Goal: Task Accomplishment & Management: Complete application form

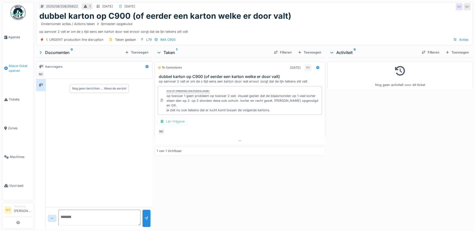
click at [10, 70] on span "Nieuw ticket openen" at bounding box center [20, 69] width 23 height 10
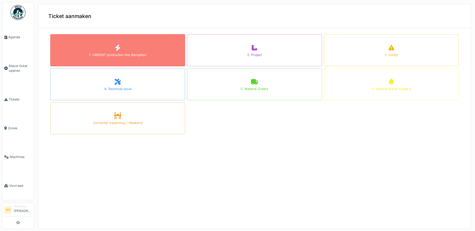
click at [104, 54] on div "1. URGENT production line disruption" at bounding box center [117, 55] width 57 height 5
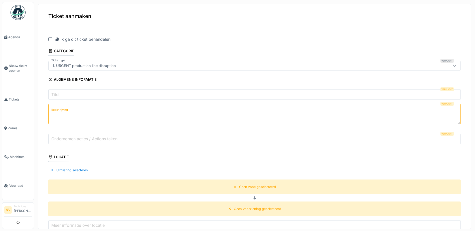
drag, startPoint x: 50, startPoint y: 39, endPoint x: 48, endPoint y: 41, distance: 3.4
click at [48, 39] on div "Ik ga dit ticket behandelen Categorie Tickettype Verplicht 1. URGENT production…" at bounding box center [254, 198] width 432 height 332
click at [66, 98] on input "Titel" at bounding box center [254, 94] width 412 height 11
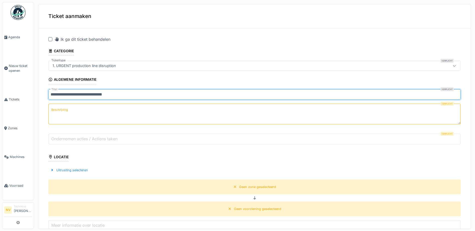
drag, startPoint x: 114, startPoint y: 96, endPoint x: 51, endPoint y: 97, distance: 63.1
click at [51, 97] on input "**********" at bounding box center [254, 94] width 412 height 11
type input "*"
type input "**********"
click at [59, 110] on label "Beschrijving" at bounding box center [59, 110] width 19 height 6
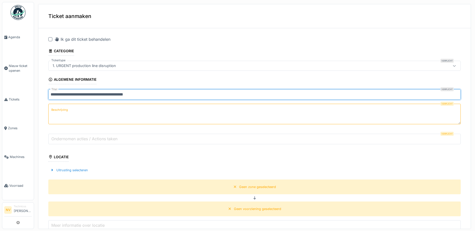
click at [59, 110] on textarea "Beschrijving" at bounding box center [254, 114] width 412 height 21
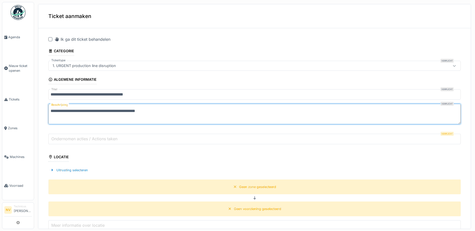
type textarea "**********"
click at [58, 134] on input "Ondernomen acties / Actions taken" at bounding box center [254, 139] width 412 height 11
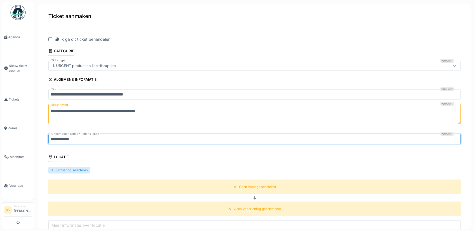
type input "**********"
click at [52, 169] on div at bounding box center [52, 170] width 4 height 5
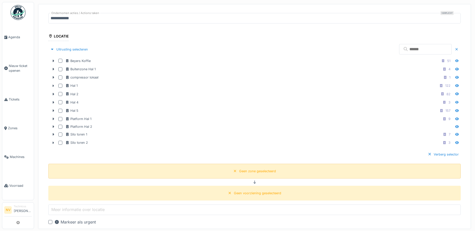
scroll to position [125, 0]
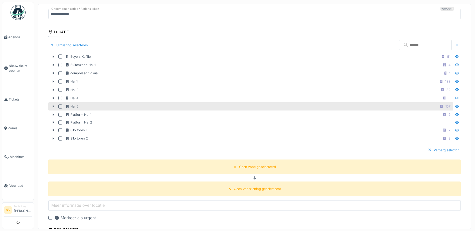
click at [53, 106] on icon at bounding box center [54, 106] width 2 height 3
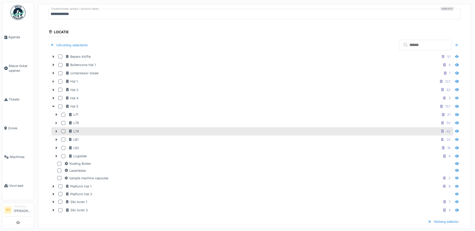
click at [57, 131] on icon at bounding box center [56, 131] width 4 height 3
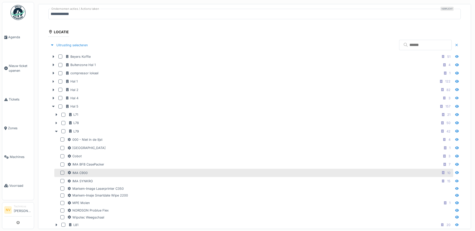
click at [62, 173] on div at bounding box center [62, 173] width 4 height 4
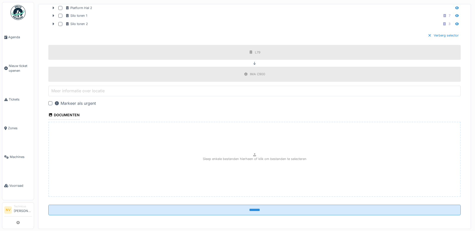
scroll to position [397, 0]
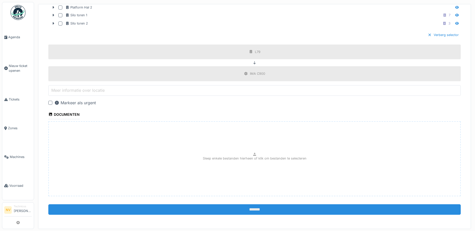
click at [249, 211] on input "*******" at bounding box center [254, 209] width 412 height 11
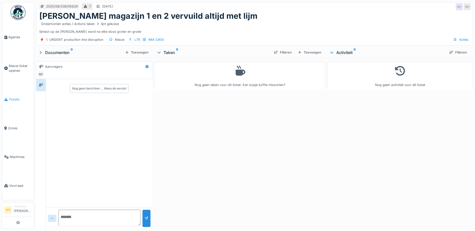
click at [12, 97] on span "Tickets" at bounding box center [20, 99] width 23 height 5
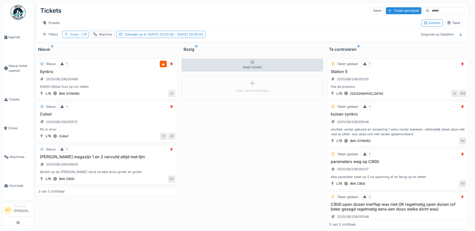
click at [77, 159] on h3 "pucher magazijn 1 en 2 vervuild altijd met lijm" at bounding box center [106, 157] width 137 height 5
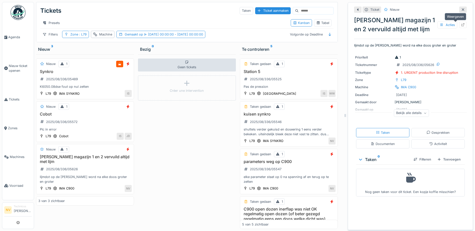
click at [461, 24] on icon at bounding box center [463, 24] width 4 height 3
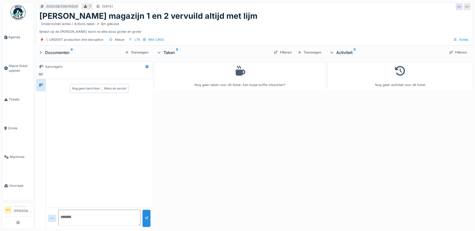
click at [157, 52] on icon at bounding box center [159, 52] width 4 height 5
click at [159, 53] on icon at bounding box center [158, 53] width 5 height 4
click at [223, 78] on div "Nog geen taken voor dit ticket. Een kopje koffie misschien?" at bounding box center [240, 75] width 164 height 23
click at [305, 50] on div "Toevoegen" at bounding box center [310, 52] width 28 height 7
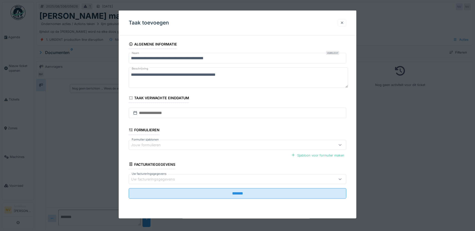
click at [343, 21] on div at bounding box center [342, 22] width 4 height 5
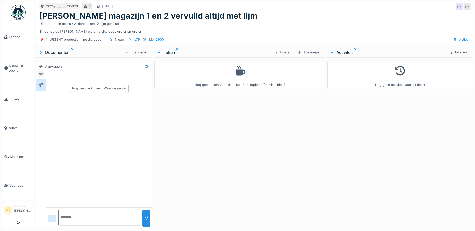
click at [70, 217] on textarea at bounding box center [99, 218] width 82 height 16
type textarea "**********"
click at [142, 219] on div at bounding box center [146, 218] width 8 height 17
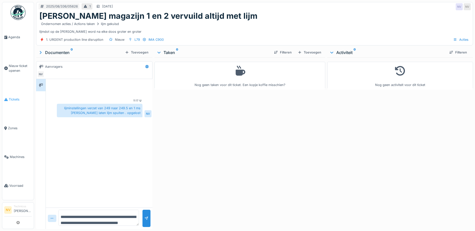
click at [8, 101] on link "Tickets" at bounding box center [18, 99] width 32 height 29
click at [11, 98] on span "Tickets" at bounding box center [20, 99] width 23 height 5
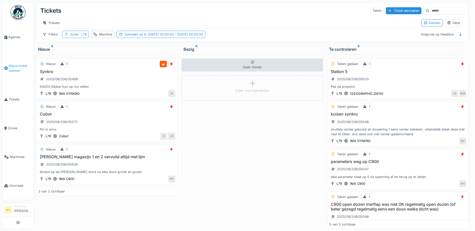
click at [24, 67] on span "Nieuw ticket openen" at bounding box center [20, 69] width 23 height 10
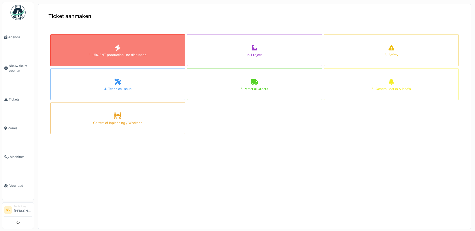
click at [118, 54] on div "1. URGENT production line disruption" at bounding box center [117, 55] width 57 height 5
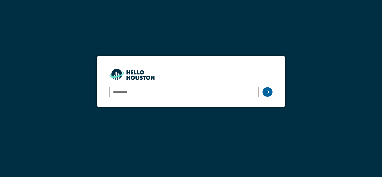
type input "**********"
click at [270, 93] on div at bounding box center [268, 92] width 10 height 10
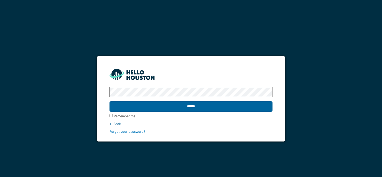
click at [170, 108] on input "******" at bounding box center [191, 106] width 163 height 11
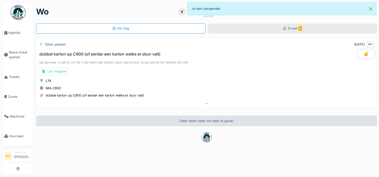
click at [282, 27] on icon at bounding box center [284, 28] width 4 height 3
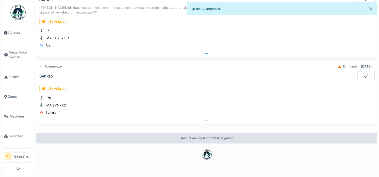
scroll to position [49, 0]
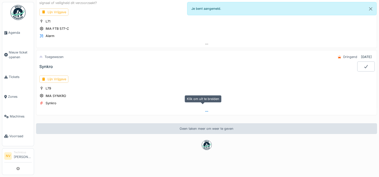
click at [204, 110] on icon at bounding box center [206, 111] width 4 height 3
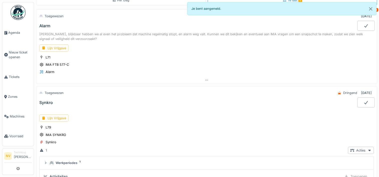
scroll to position [1, 0]
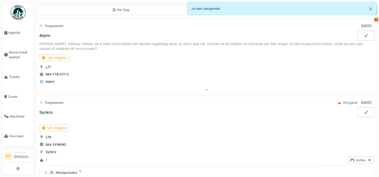
click at [363, 110] on icon at bounding box center [365, 112] width 5 height 4
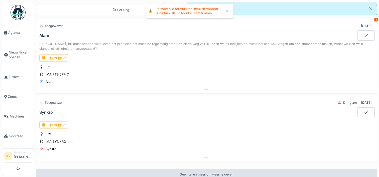
click at [217, 132] on div "L79 IMA SYNKRO Synkro" at bounding box center [206, 142] width 334 height 20
click at [63, 122] on div "Lijn Vrijgave" at bounding box center [53, 124] width 29 height 7
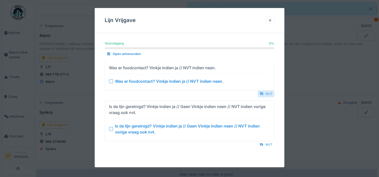
click at [266, 96] on div "NVT" at bounding box center [265, 93] width 17 height 7
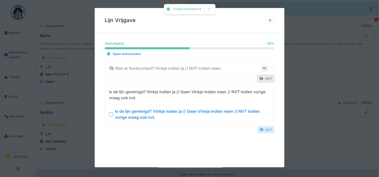
click at [267, 128] on div "NVT" at bounding box center [265, 129] width 17 height 7
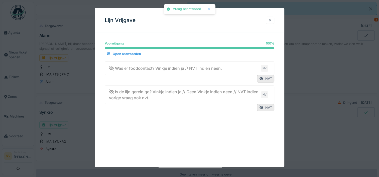
click at [268, 20] on div at bounding box center [270, 20] width 9 height 7
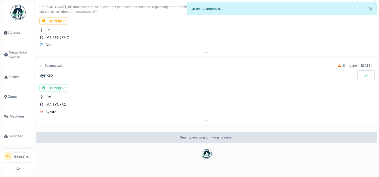
scroll to position [49, 0]
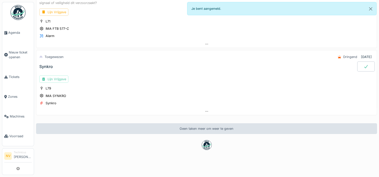
click at [363, 65] on icon at bounding box center [365, 67] width 5 height 4
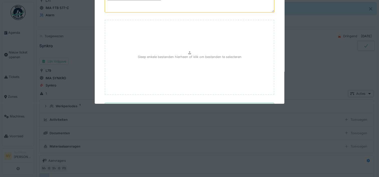
scroll to position [76, 0]
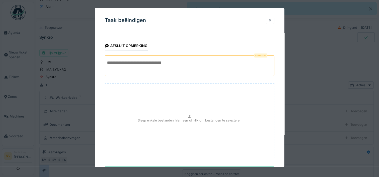
click at [154, 66] on textarea at bounding box center [189, 66] width 169 height 21
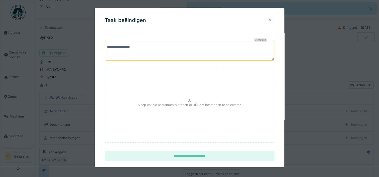
scroll to position [23, 0]
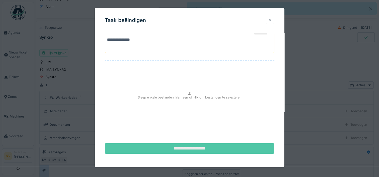
type textarea "**********"
click at [183, 145] on input "**********" at bounding box center [189, 148] width 169 height 11
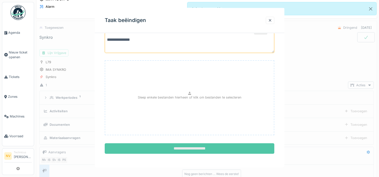
scroll to position [0, 0]
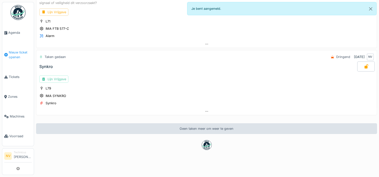
click at [18, 54] on span "Nieuw ticket openen" at bounding box center [20, 55] width 23 height 10
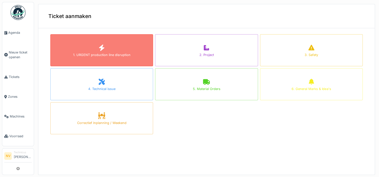
click at [92, 52] on div "1. URGENT production line disruption" at bounding box center [101, 50] width 103 height 32
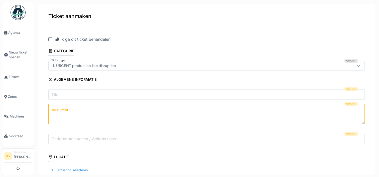
click at [49, 39] on div at bounding box center [50, 39] width 4 height 4
click at [67, 91] on input "Titel" at bounding box center [206, 94] width 316 height 11
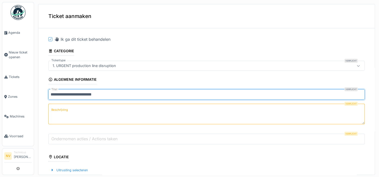
type input "**********"
click at [65, 106] on textarea "Beschrijving" at bounding box center [206, 114] width 316 height 21
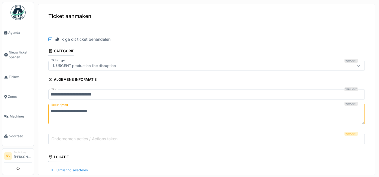
drag, startPoint x: 100, startPoint y: 111, endPoint x: 39, endPoint y: 109, distance: 61.1
type textarea "**********"
click at [71, 136] on label "Ondernomen acties / Actions taken" at bounding box center [84, 139] width 68 height 6
click at [71, 136] on input "Ondernomen acties / Actions taken" at bounding box center [206, 139] width 316 height 11
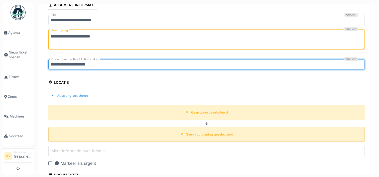
scroll to position [75, 0]
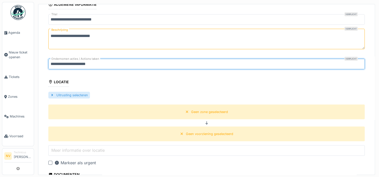
type input "**********"
click at [52, 94] on div at bounding box center [52, 95] width 4 height 5
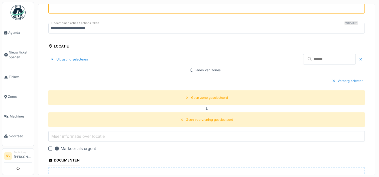
scroll to position [125, 0]
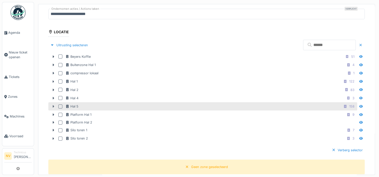
click at [53, 105] on icon at bounding box center [53, 106] width 4 height 3
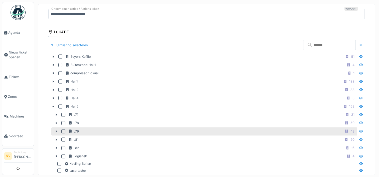
click at [55, 130] on icon at bounding box center [56, 131] width 4 height 3
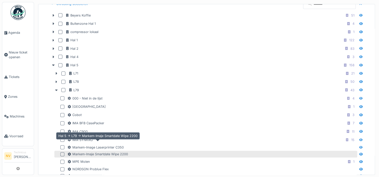
scroll to position [175, 0]
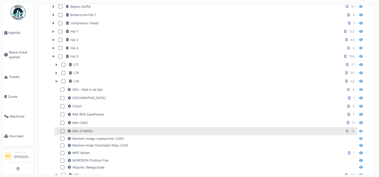
click at [62, 130] on div at bounding box center [62, 131] width 4 height 4
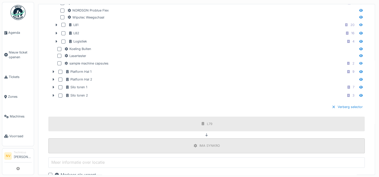
scroll to position [448, 0]
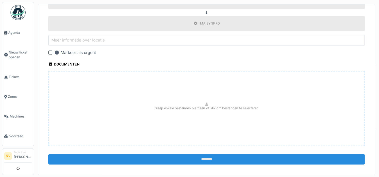
click at [195, 155] on input "*******" at bounding box center [206, 159] width 316 height 11
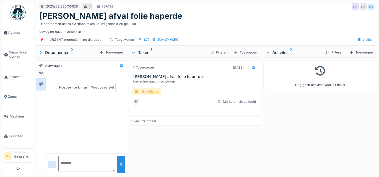
click at [145, 88] on div "Lijn Vrijgave" at bounding box center [146, 91] width 29 height 7
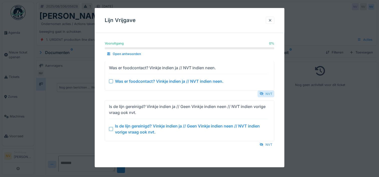
click at [265, 91] on div "NVT" at bounding box center [265, 93] width 17 height 7
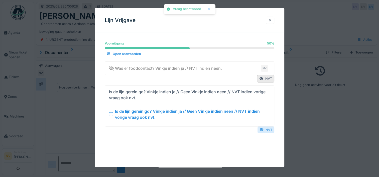
click at [271, 131] on div "NVT" at bounding box center [265, 129] width 17 height 7
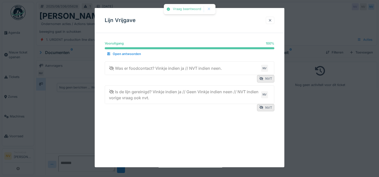
click at [272, 21] on div at bounding box center [270, 20] width 4 height 5
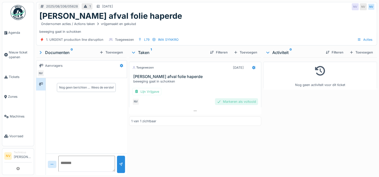
click at [228, 102] on div "Markeren als voltooid" at bounding box center [236, 101] width 43 height 7
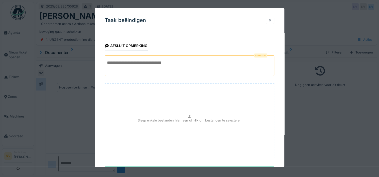
click at [126, 66] on textarea at bounding box center [189, 66] width 169 height 21
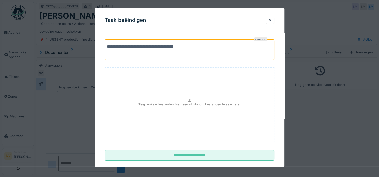
scroll to position [23, 0]
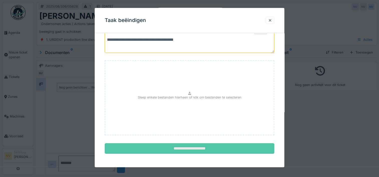
type textarea "**********"
click at [188, 147] on input "**********" at bounding box center [189, 148] width 169 height 11
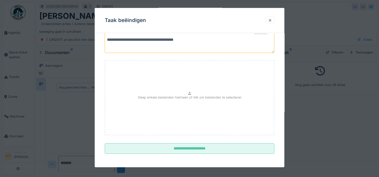
scroll to position [0, 0]
